Goal: Task Accomplishment & Management: Manage account settings

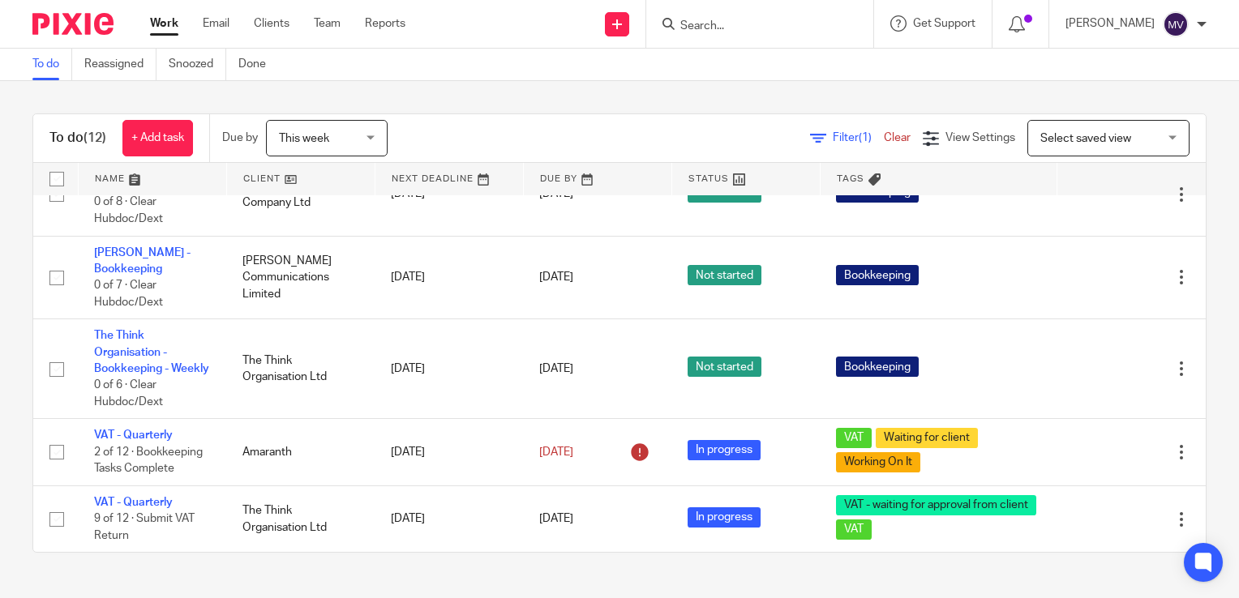
scroll to position [828, 0]
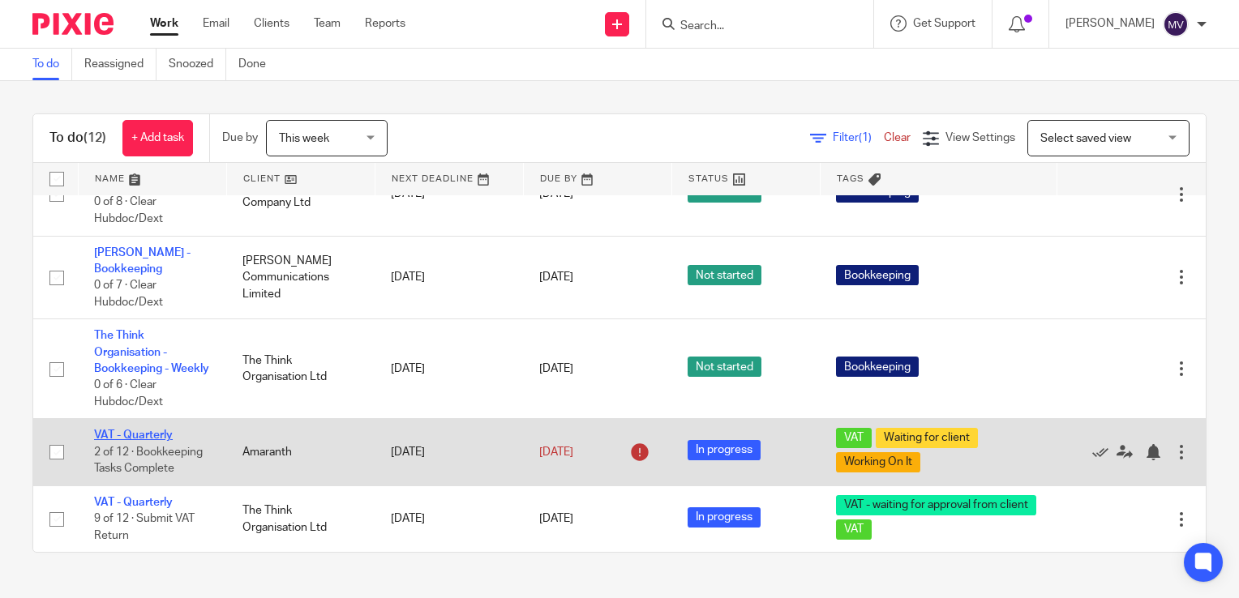
click at [156, 430] on link "VAT - Quarterly" at bounding box center [133, 435] width 79 height 11
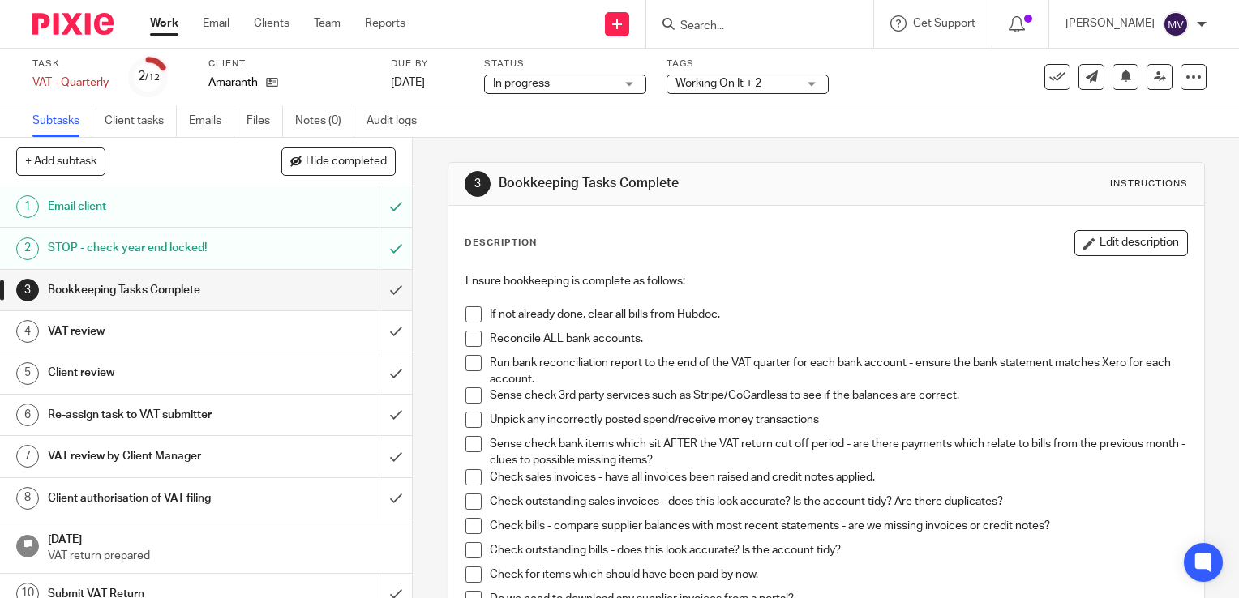
click at [471, 308] on span at bounding box center [473, 314] width 16 height 16
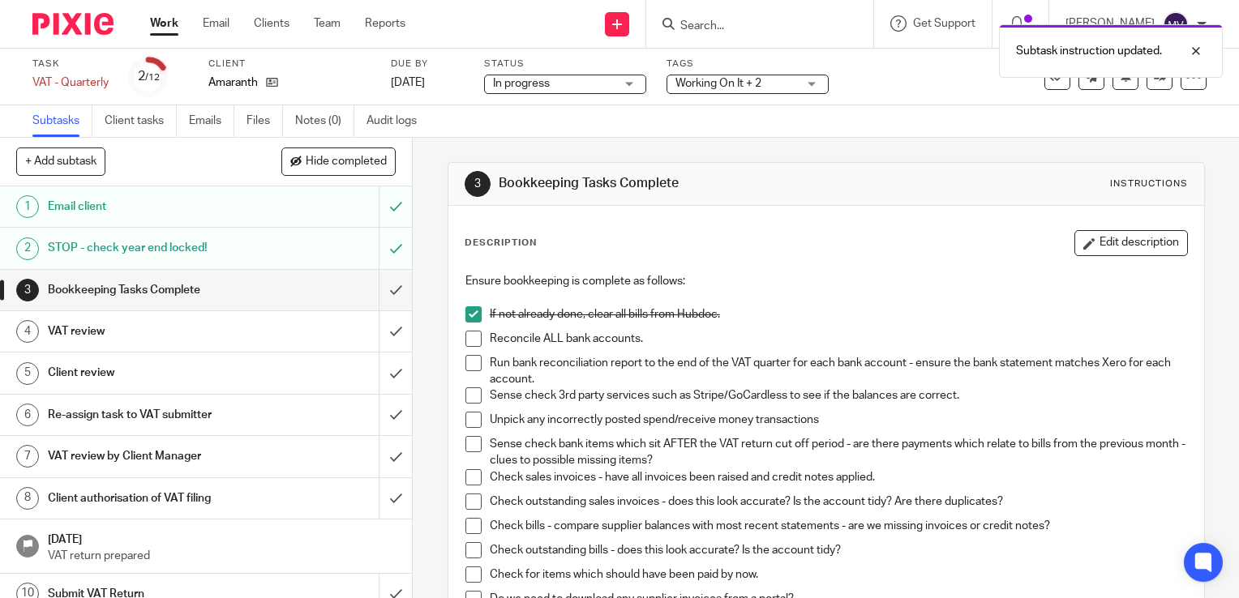
click at [465, 342] on span at bounding box center [473, 339] width 16 height 16
click at [468, 370] on li "Run bank reconciliation report to the end of the VAT quarter for each bank acco…" at bounding box center [825, 371] width 721 height 33
click at [466, 391] on span at bounding box center [473, 395] width 16 height 16
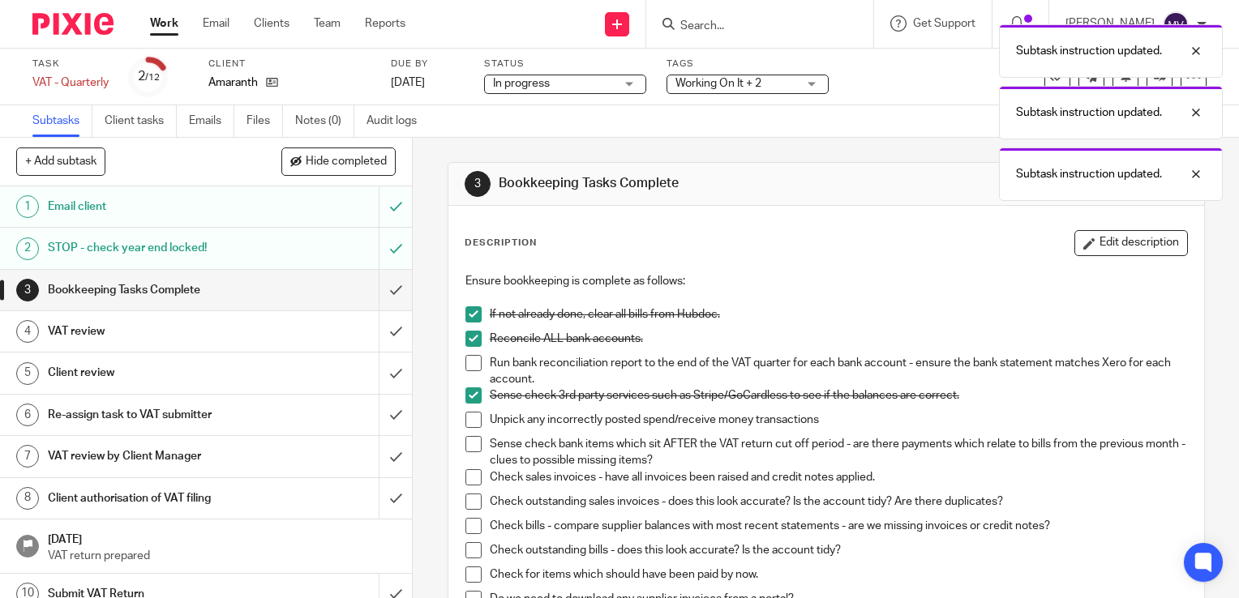
click at [473, 363] on span at bounding box center [473, 363] width 16 height 16
click at [473, 426] on span at bounding box center [473, 420] width 16 height 16
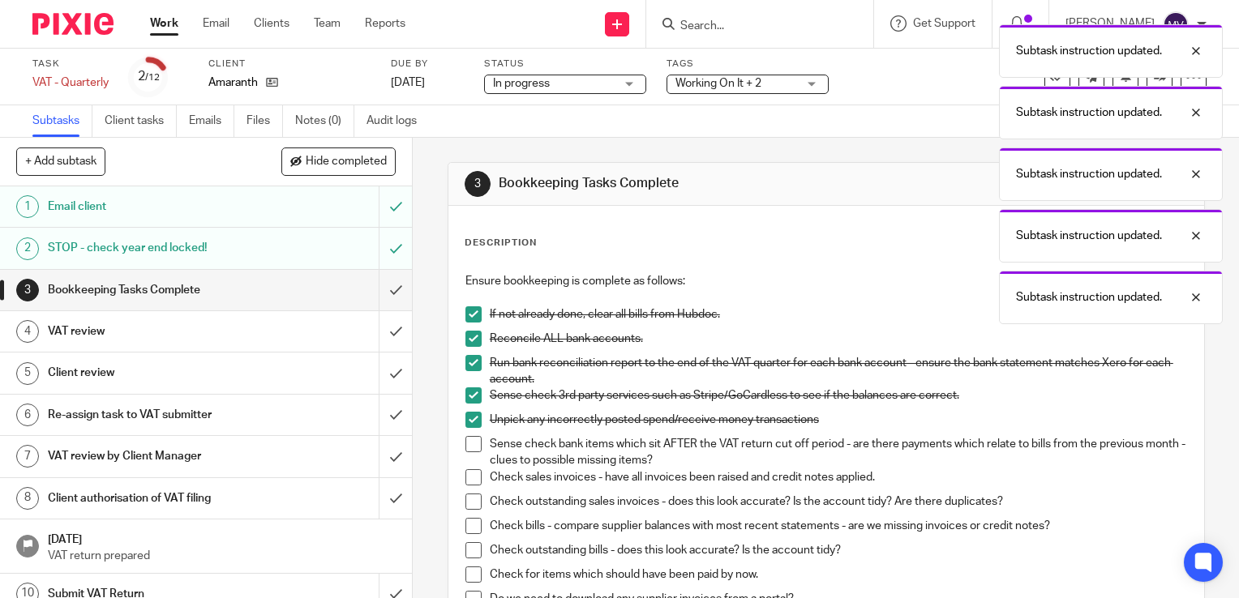
click at [468, 440] on span at bounding box center [473, 444] width 16 height 16
click at [469, 471] on span at bounding box center [473, 477] width 16 height 16
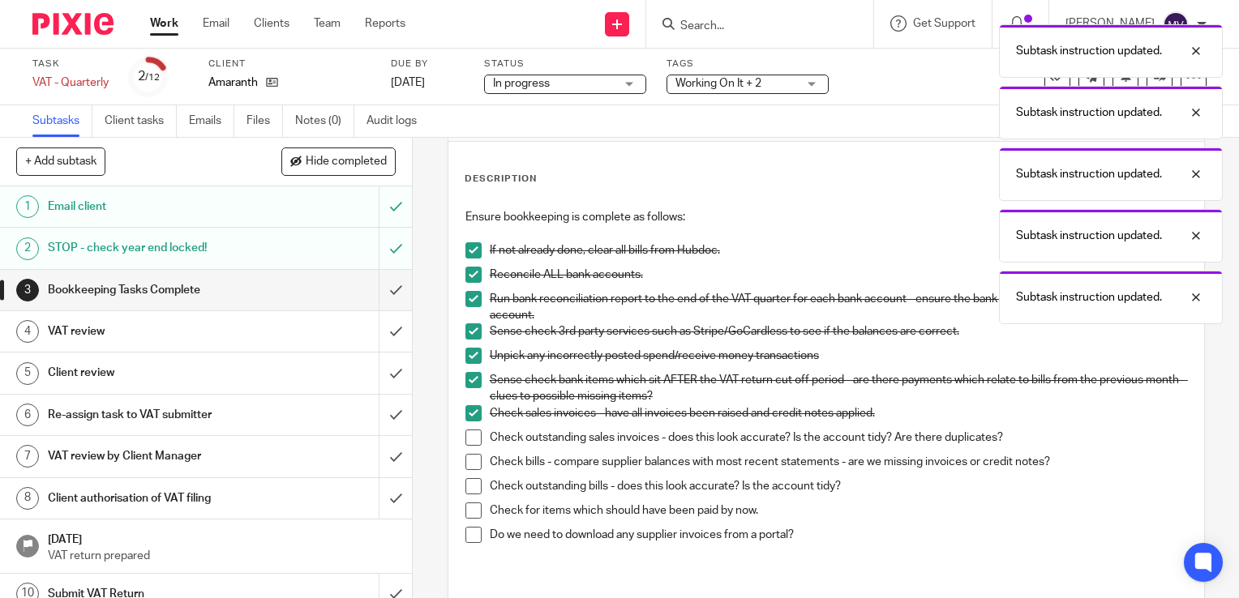
scroll to position [233, 0]
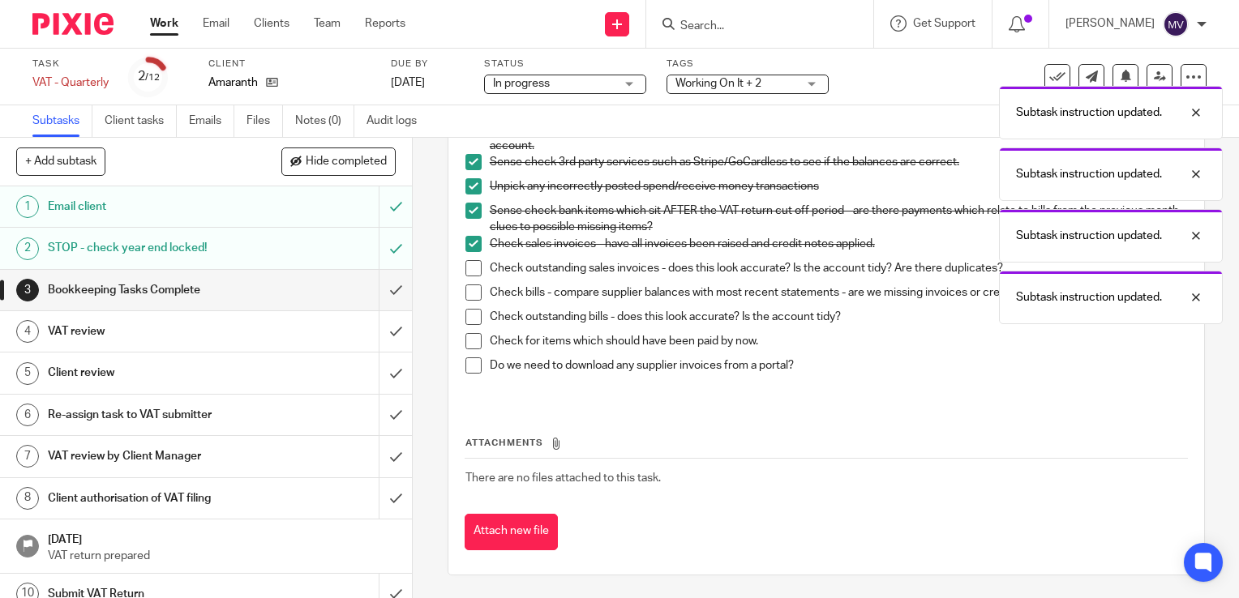
click at [468, 264] on span at bounding box center [473, 268] width 16 height 16
click at [467, 293] on span at bounding box center [473, 293] width 16 height 16
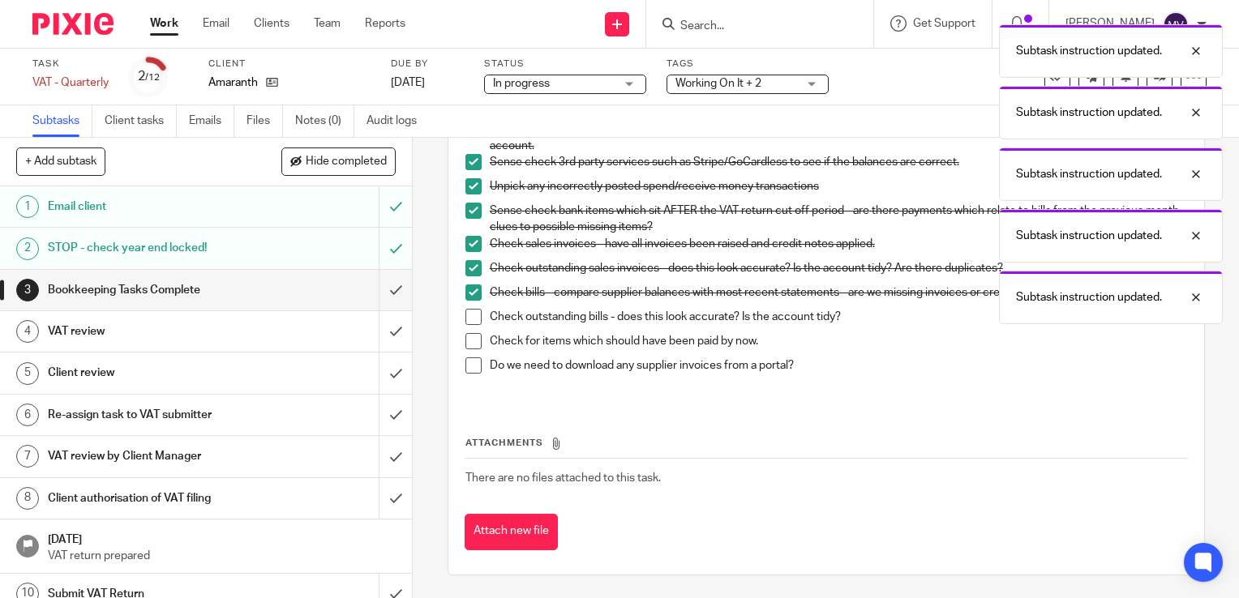
click at [470, 319] on span at bounding box center [473, 317] width 16 height 16
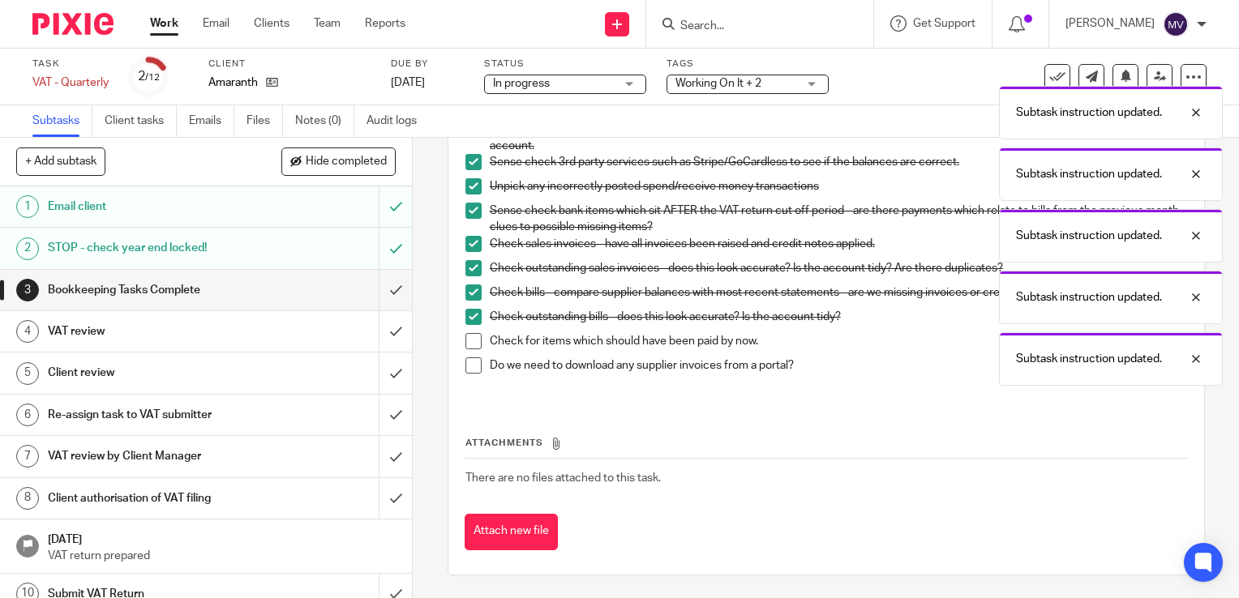
click at [465, 339] on span at bounding box center [473, 341] width 16 height 16
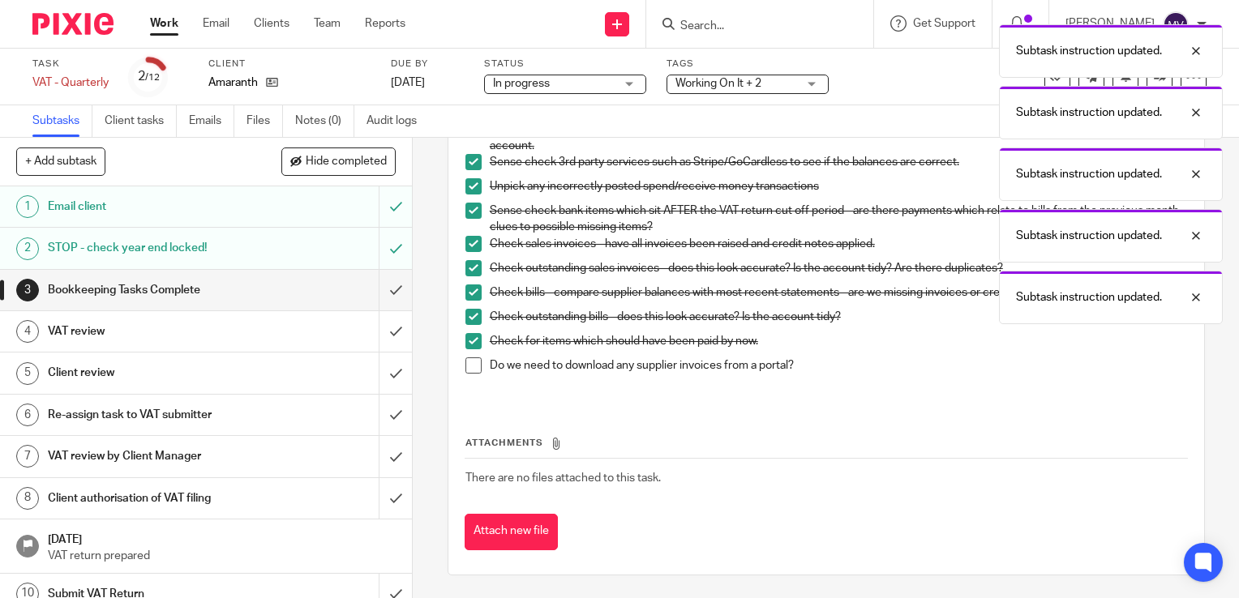
drag, startPoint x: 467, startPoint y: 354, endPoint x: 482, endPoint y: 387, distance: 36.6
click at [467, 355] on li "Check for items which should have been paid by now." at bounding box center [825, 345] width 721 height 24
click at [469, 362] on span at bounding box center [473, 365] width 16 height 16
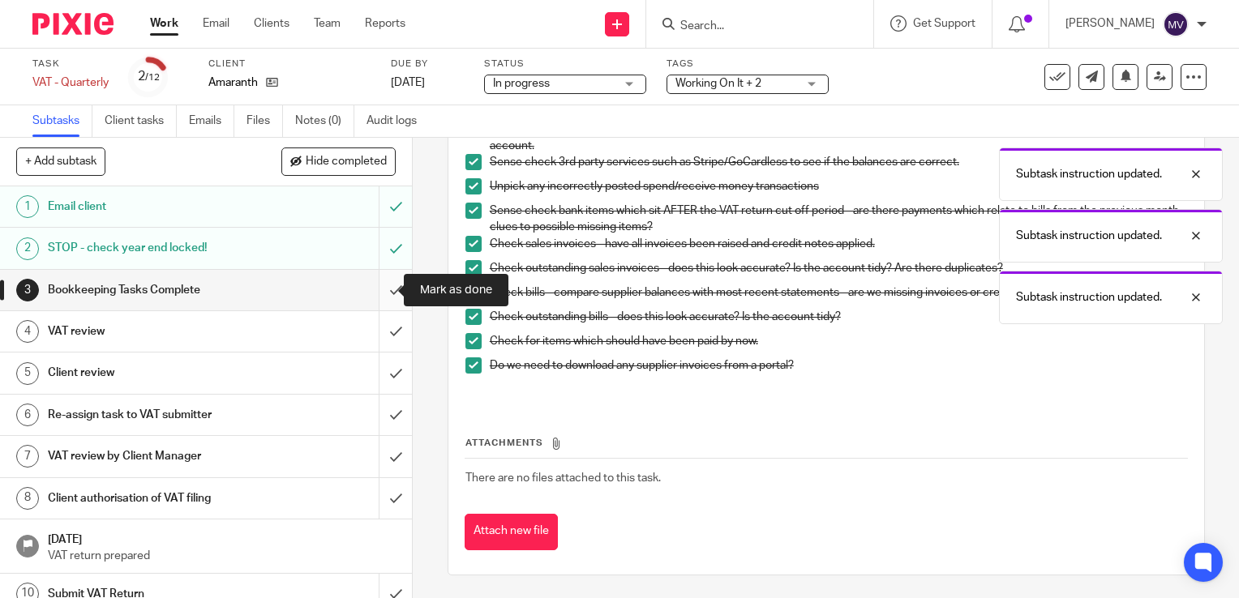
click at [379, 294] on input "submit" at bounding box center [206, 290] width 412 height 41
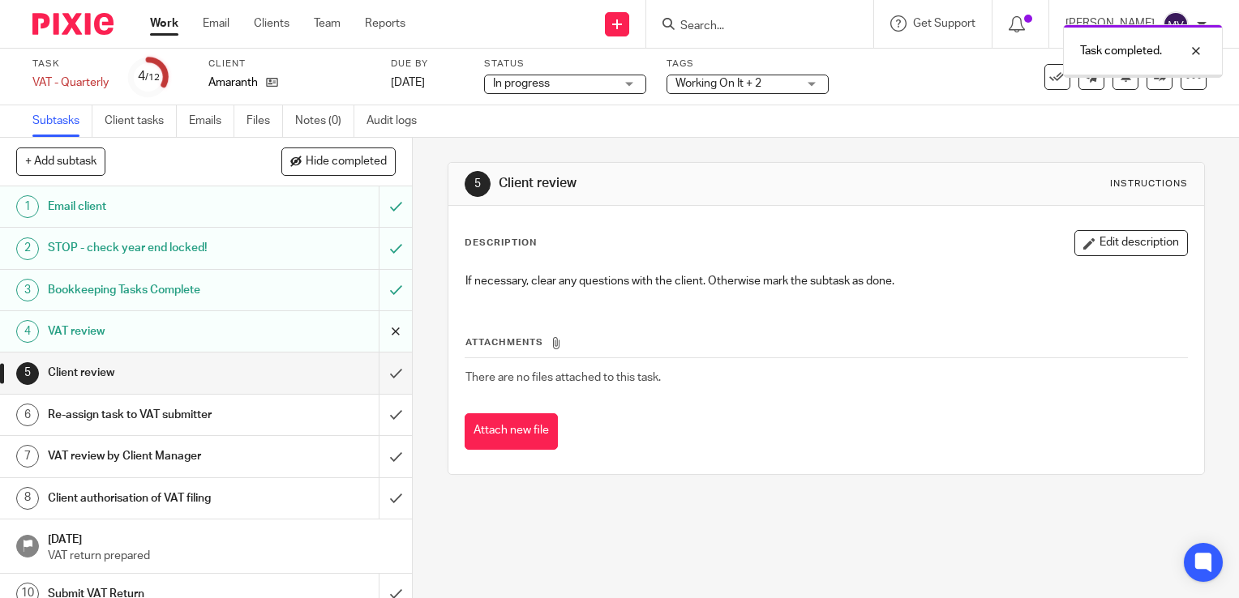
click at [383, 330] on input "submit" at bounding box center [206, 331] width 412 height 41
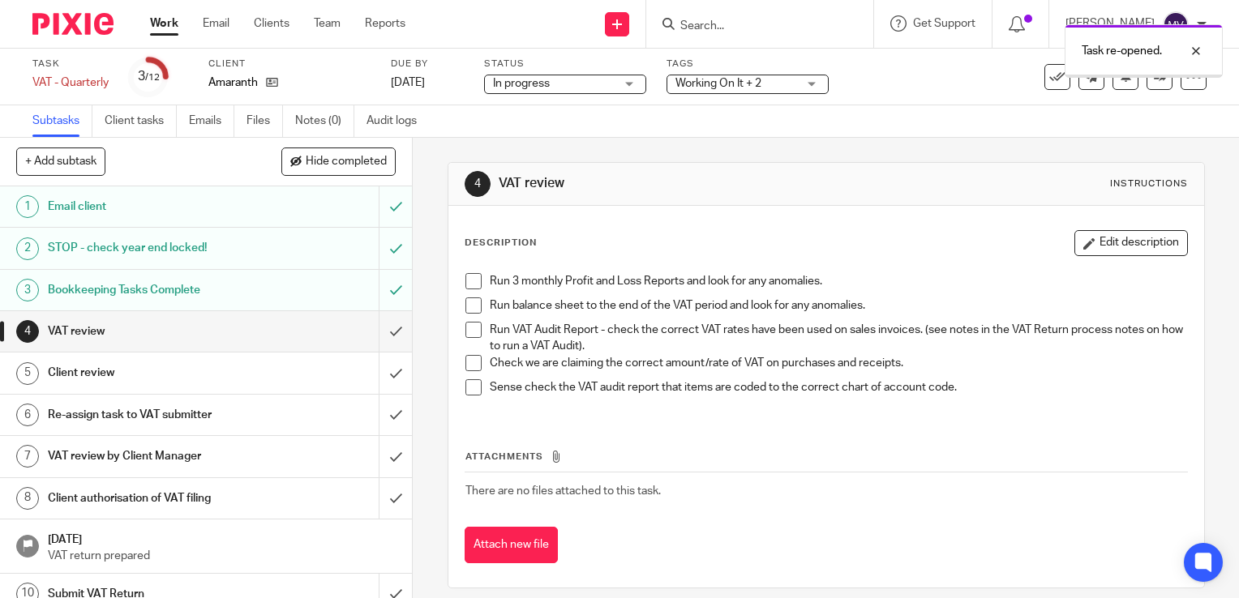
click at [471, 285] on span at bounding box center [473, 281] width 16 height 16
drag, startPoint x: 462, startPoint y: 303, endPoint x: 467, endPoint y: 316, distance: 13.9
click at [465, 304] on span at bounding box center [473, 305] width 16 height 16
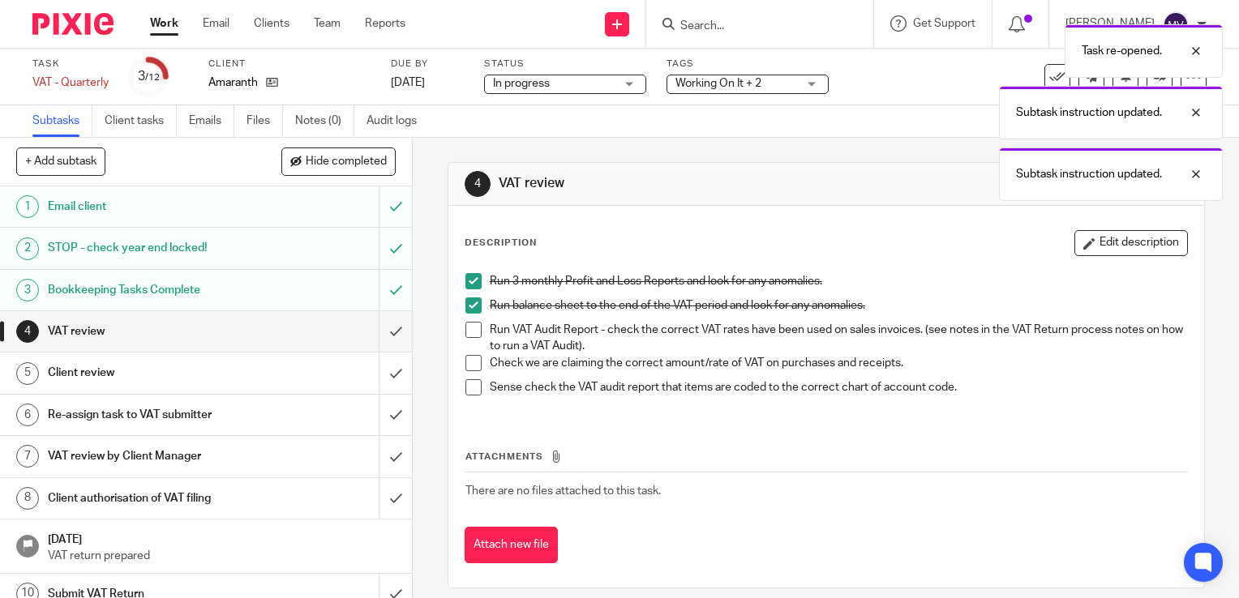
click at [467, 332] on span at bounding box center [473, 330] width 16 height 16
click at [467, 357] on span at bounding box center [473, 363] width 16 height 16
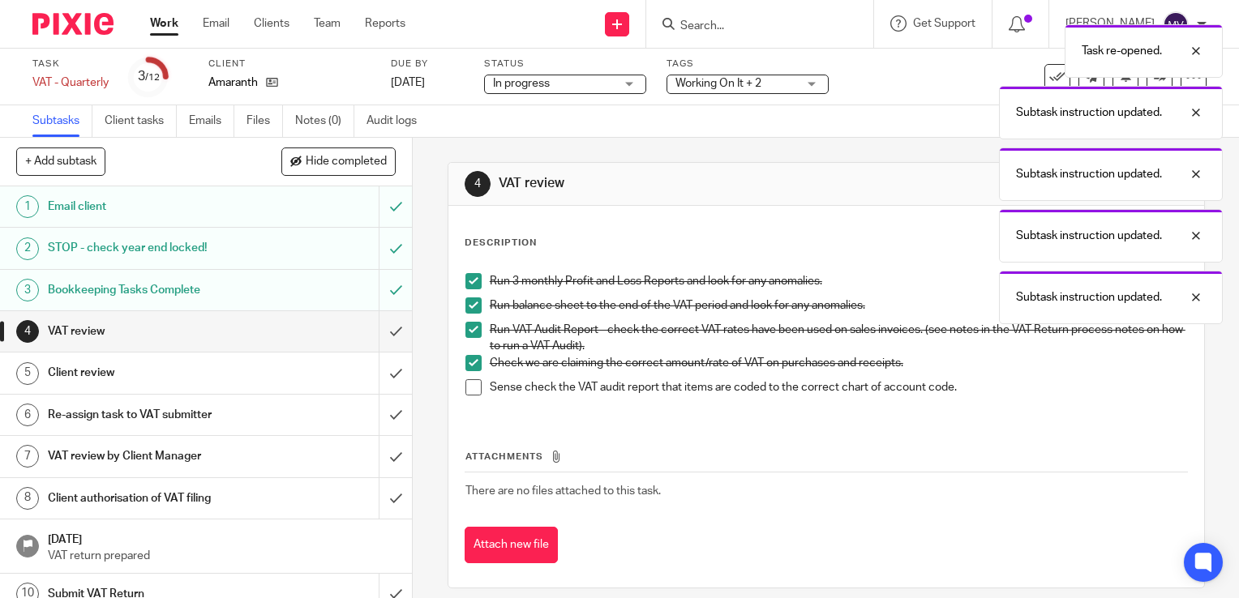
click at [465, 383] on span at bounding box center [473, 387] width 16 height 16
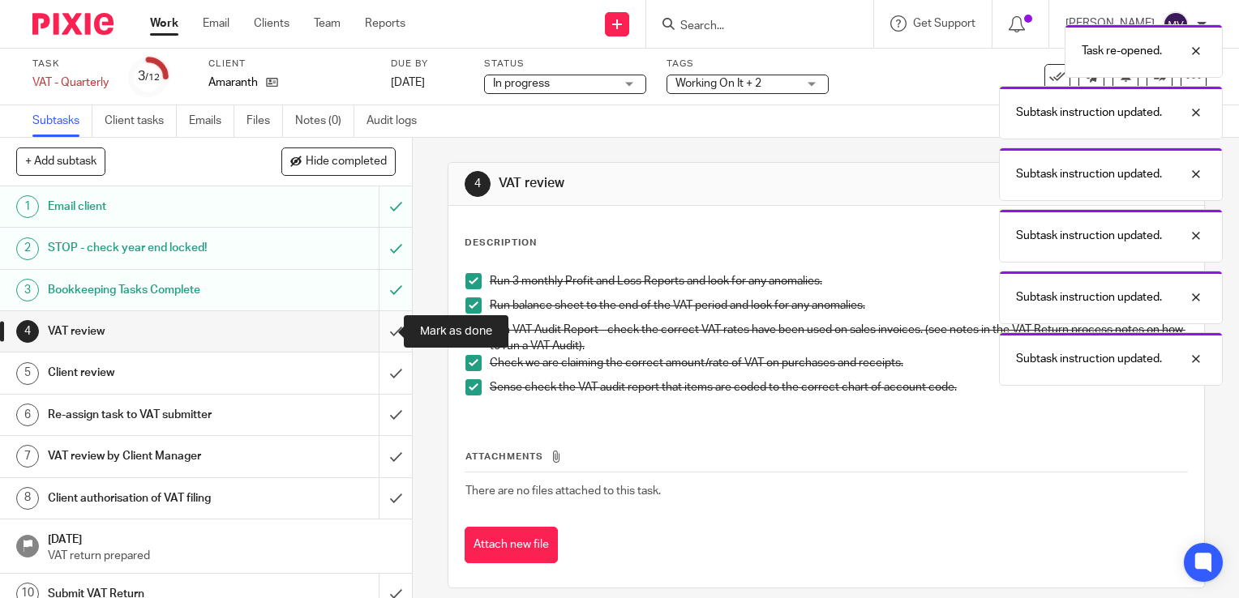
click at [379, 331] on input "submit" at bounding box center [206, 331] width 412 height 41
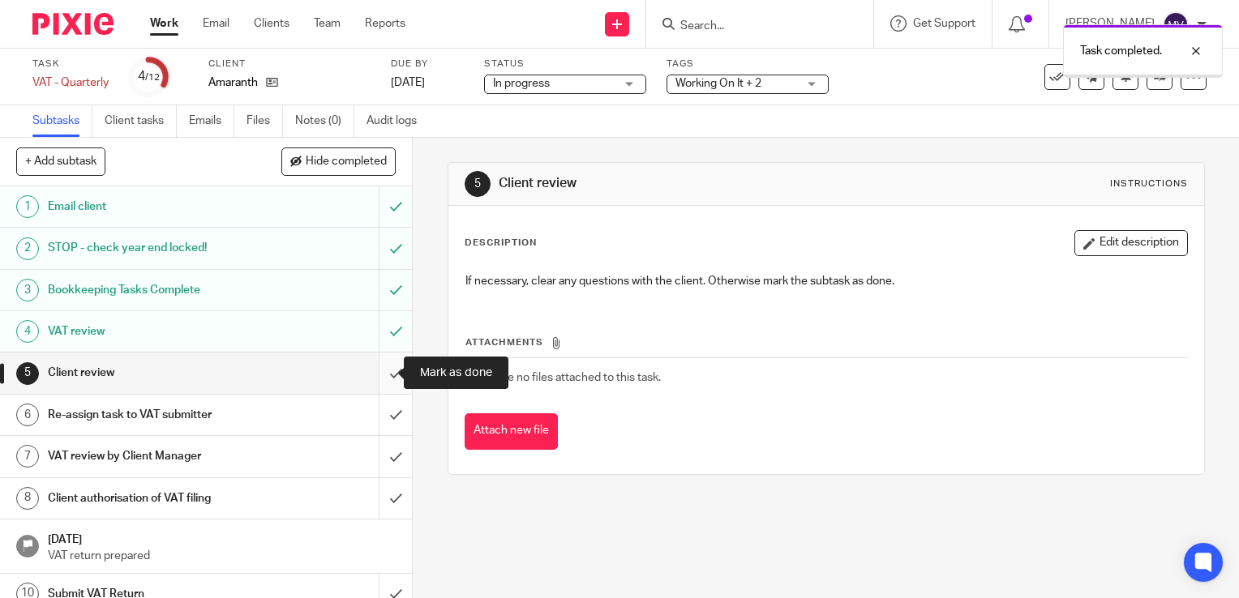
click at [379, 374] on input "submit" at bounding box center [206, 373] width 412 height 41
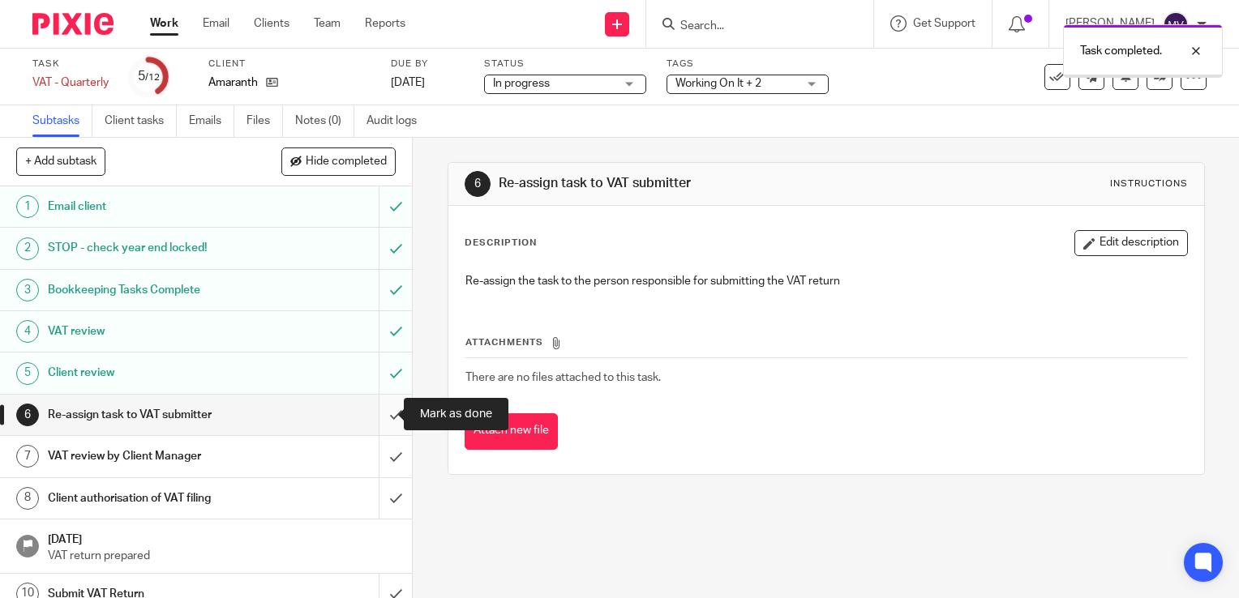
click at [385, 410] on input "submit" at bounding box center [206, 415] width 412 height 41
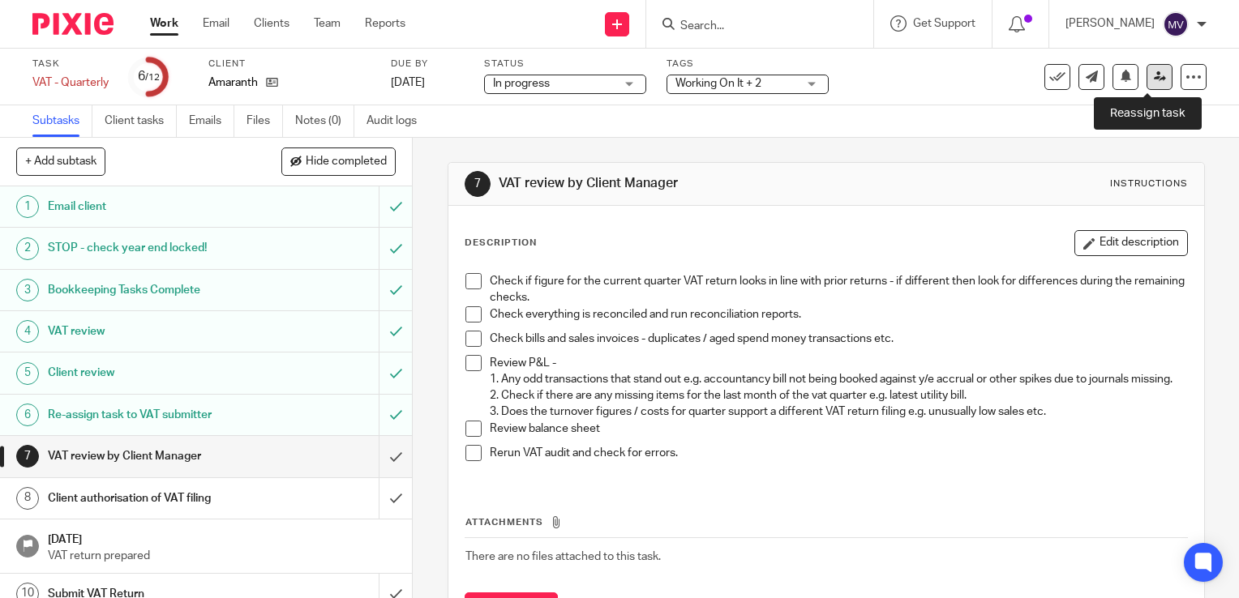
click at [1153, 80] on icon at bounding box center [1159, 77] width 12 height 12
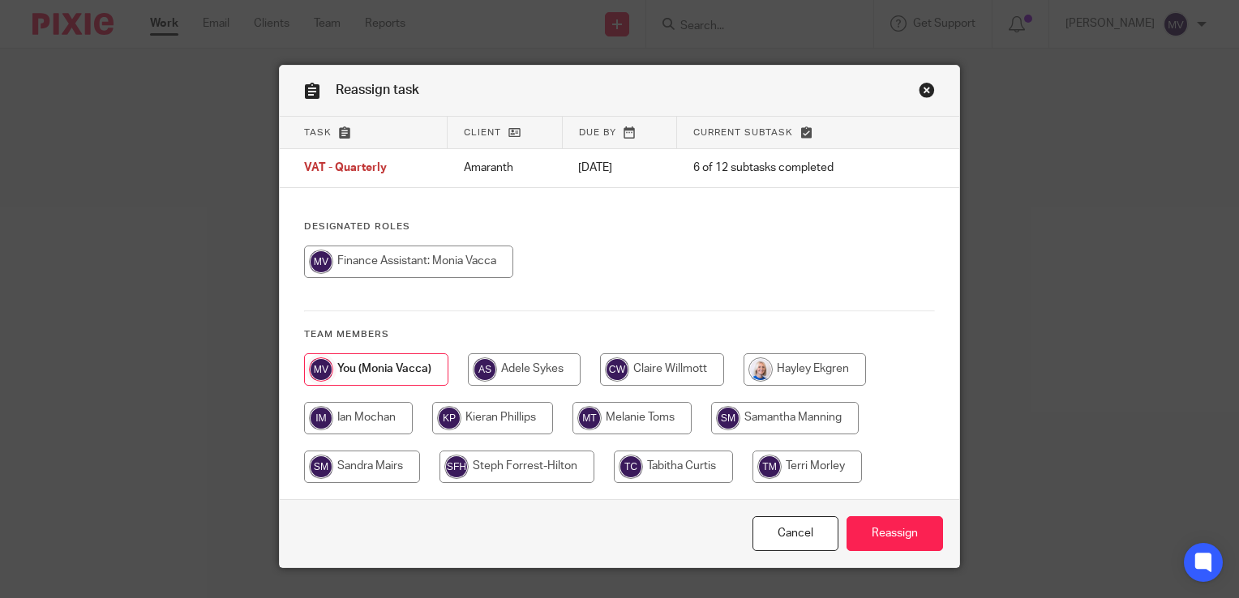
click at [370, 473] on input "radio" at bounding box center [362, 467] width 116 height 32
radio input "true"
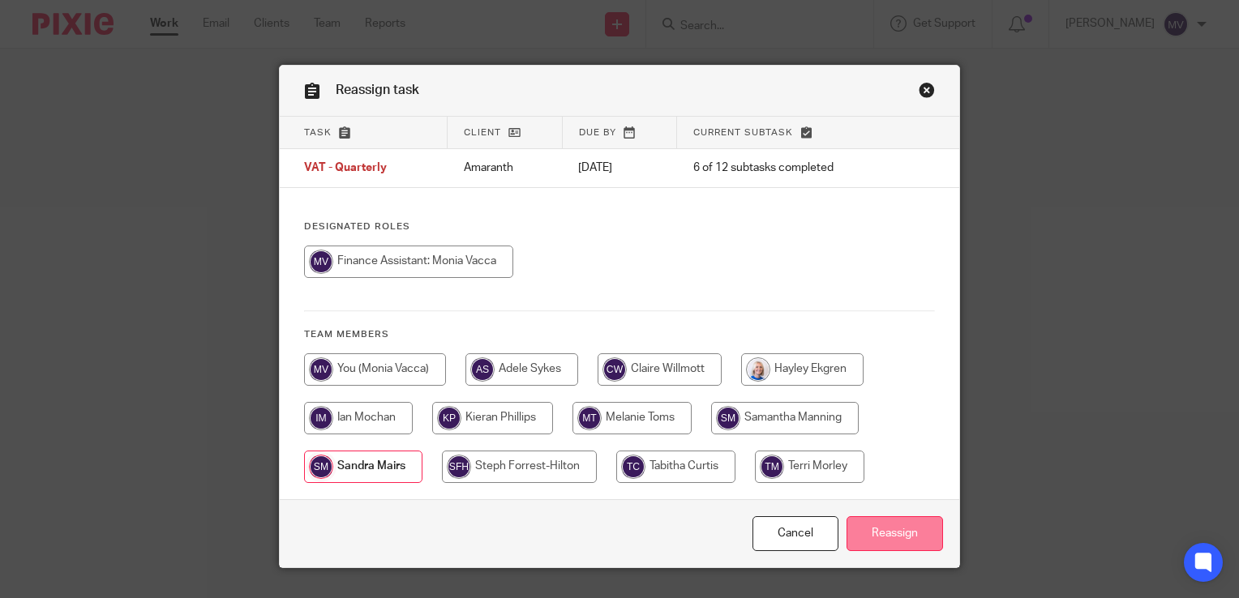
click at [907, 525] on input "Reassign" at bounding box center [894, 533] width 96 height 35
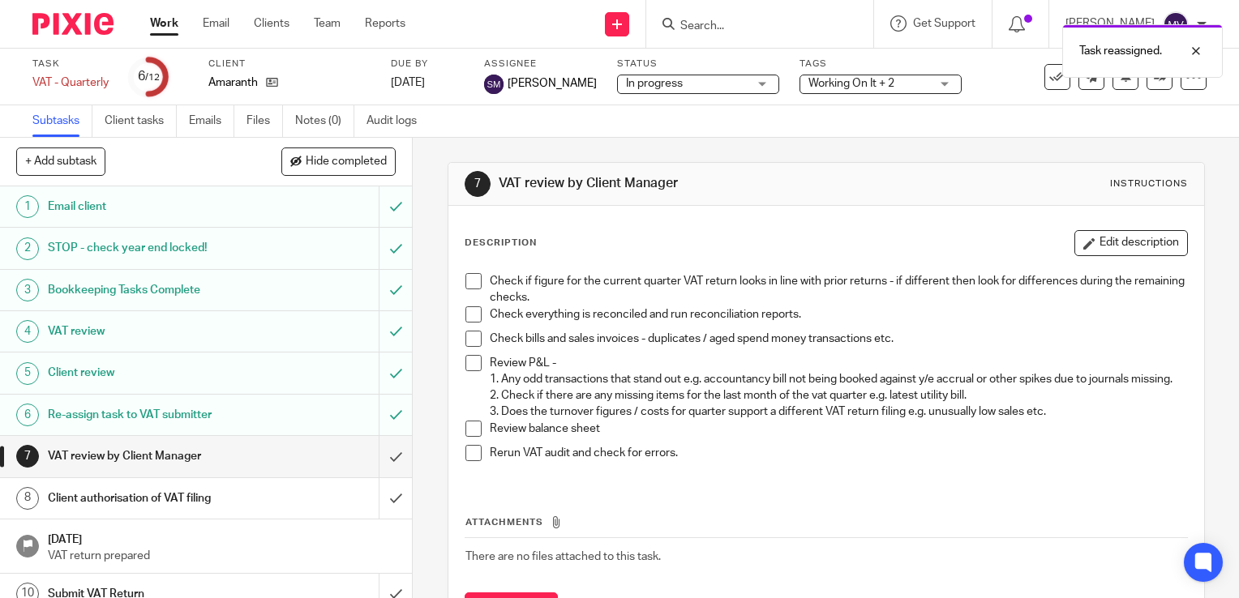
click at [157, 19] on link "Work" at bounding box center [164, 23] width 28 height 16
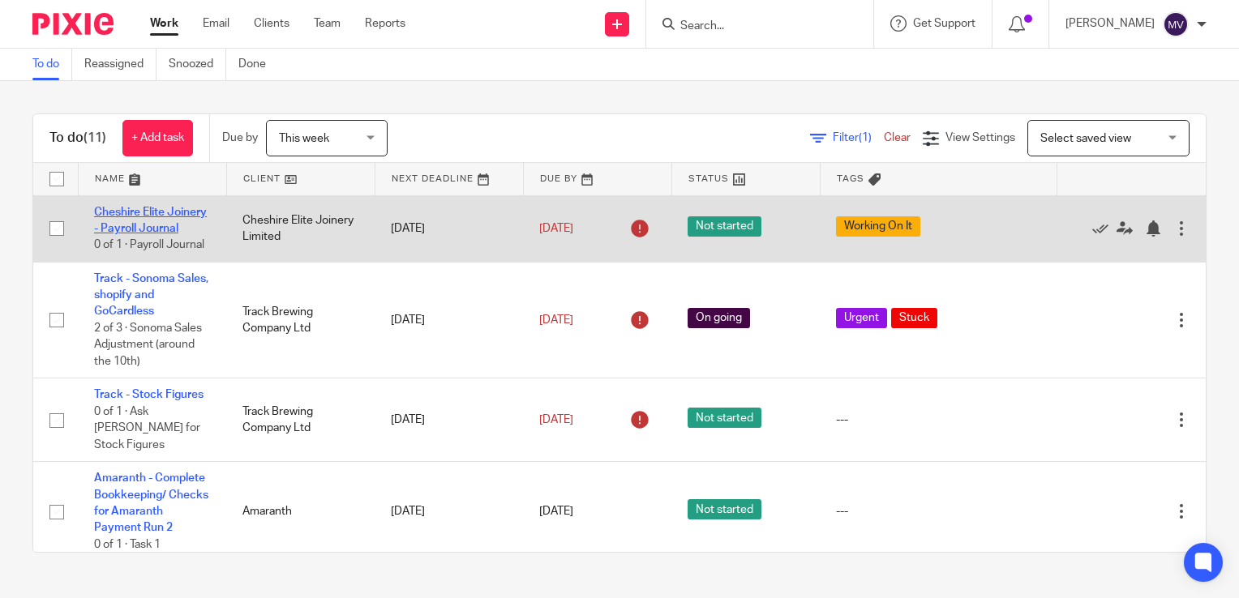
click at [130, 223] on link "Cheshire Elite Joinery - Payroll Journal" at bounding box center [150, 221] width 113 height 28
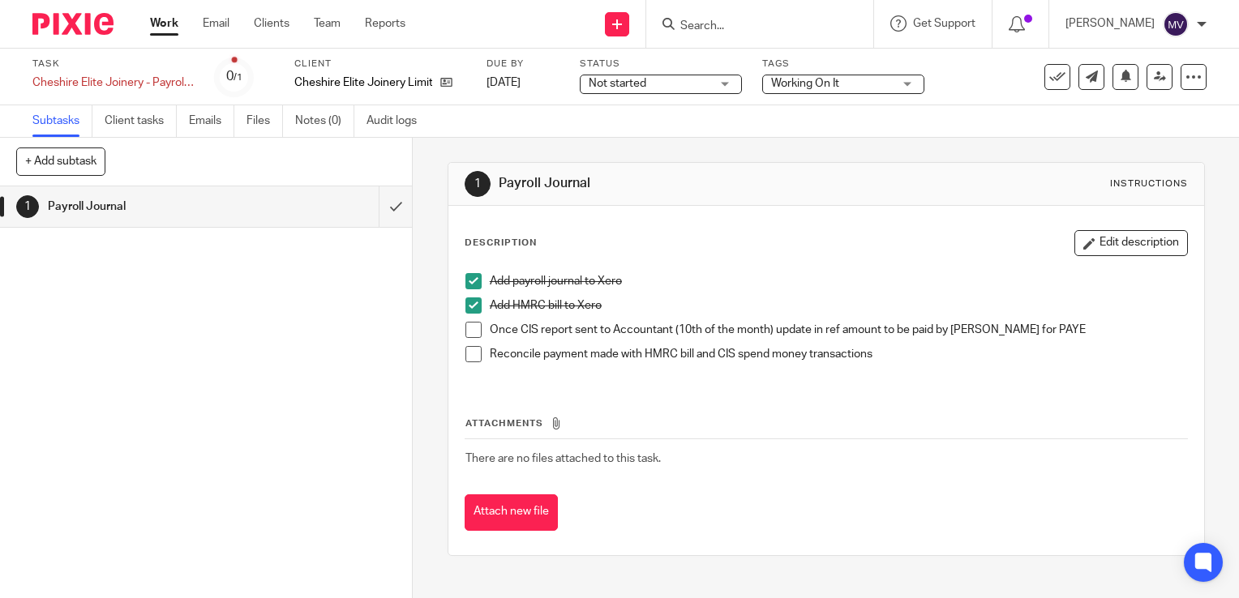
click at [466, 326] on span at bounding box center [473, 330] width 16 height 16
click at [467, 357] on span at bounding box center [473, 354] width 16 height 16
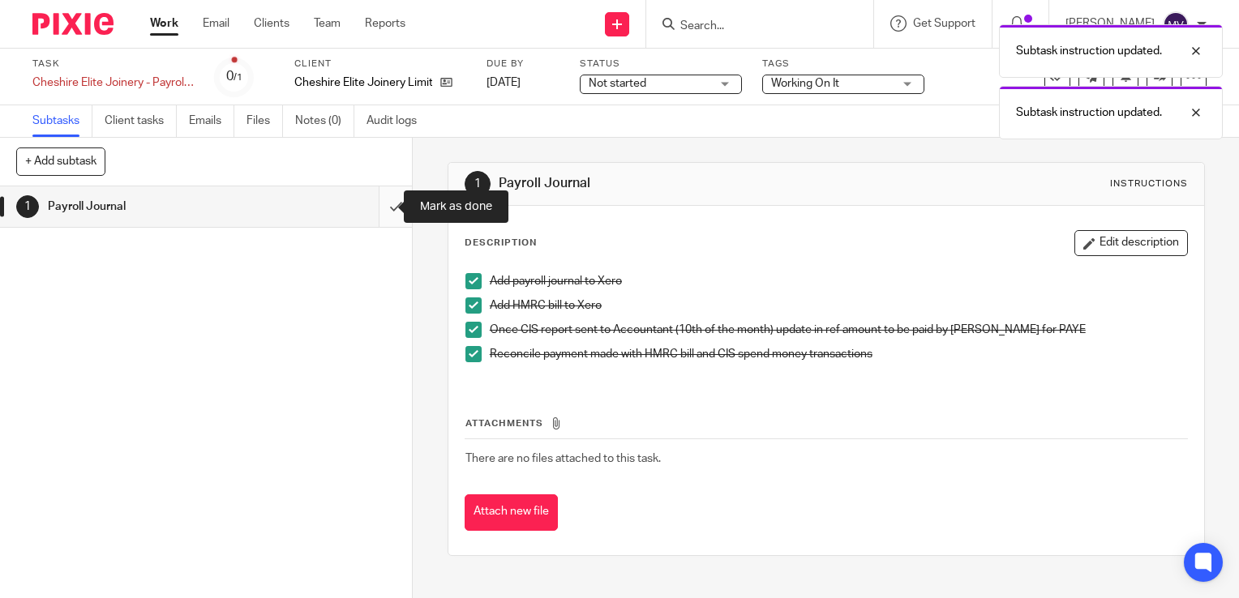
click at [374, 213] on input "submit" at bounding box center [206, 206] width 412 height 41
